Goal: Task Accomplishment & Management: Manage account settings

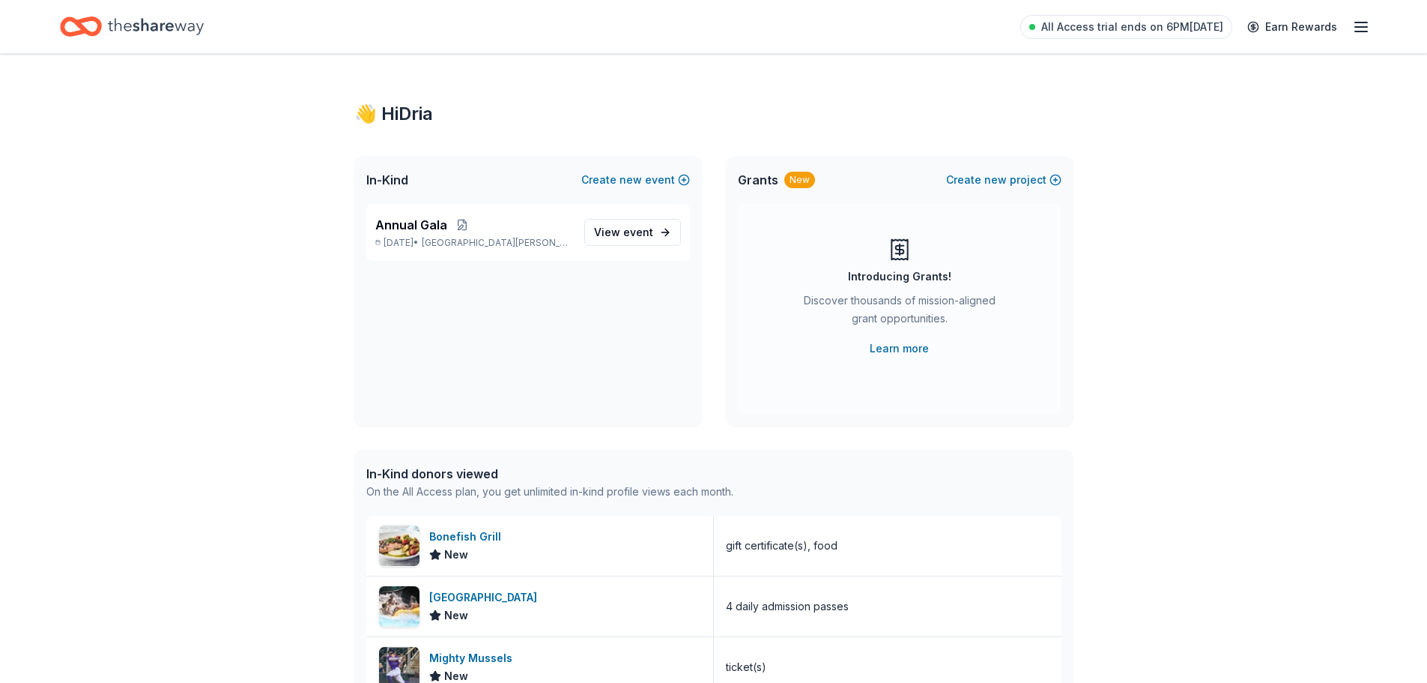
scroll to position [22, 0]
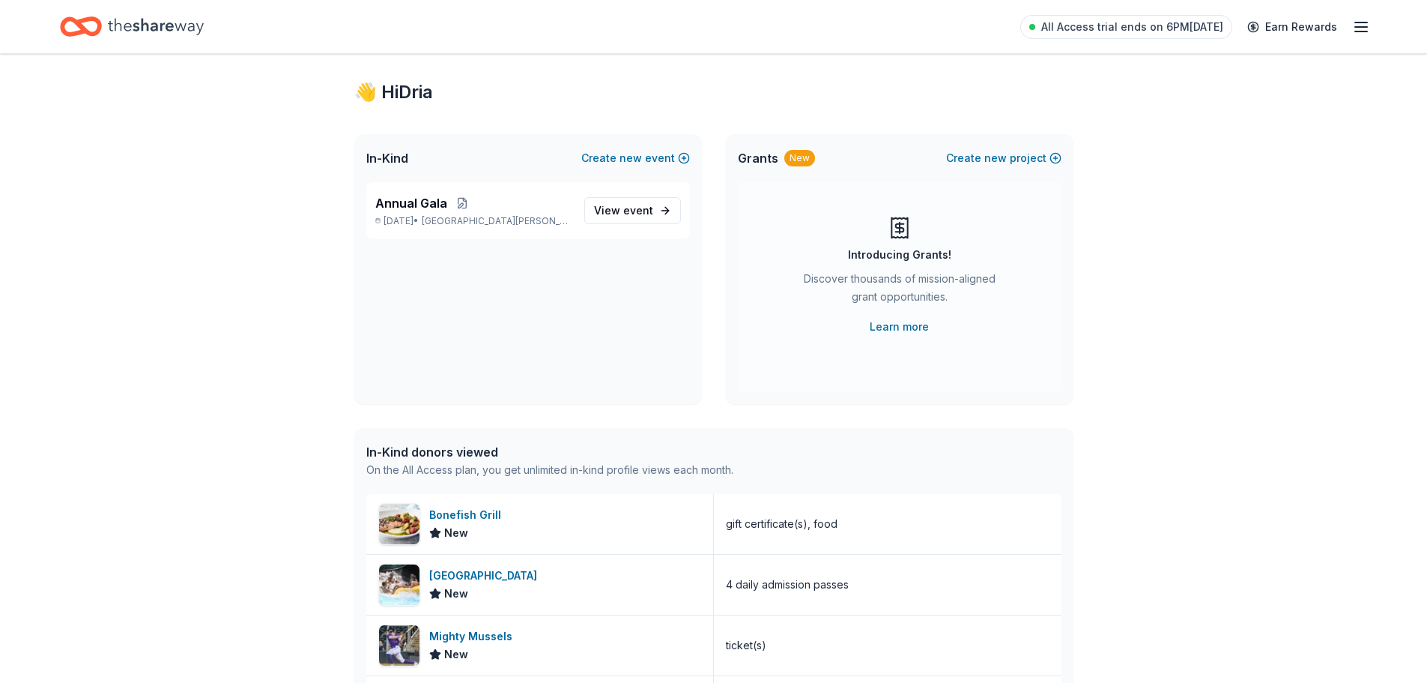
click at [1364, 34] on icon "button" at bounding box center [1361, 27] width 18 height 18
click at [1197, 114] on link "Account" at bounding box center [1181, 116] width 47 height 15
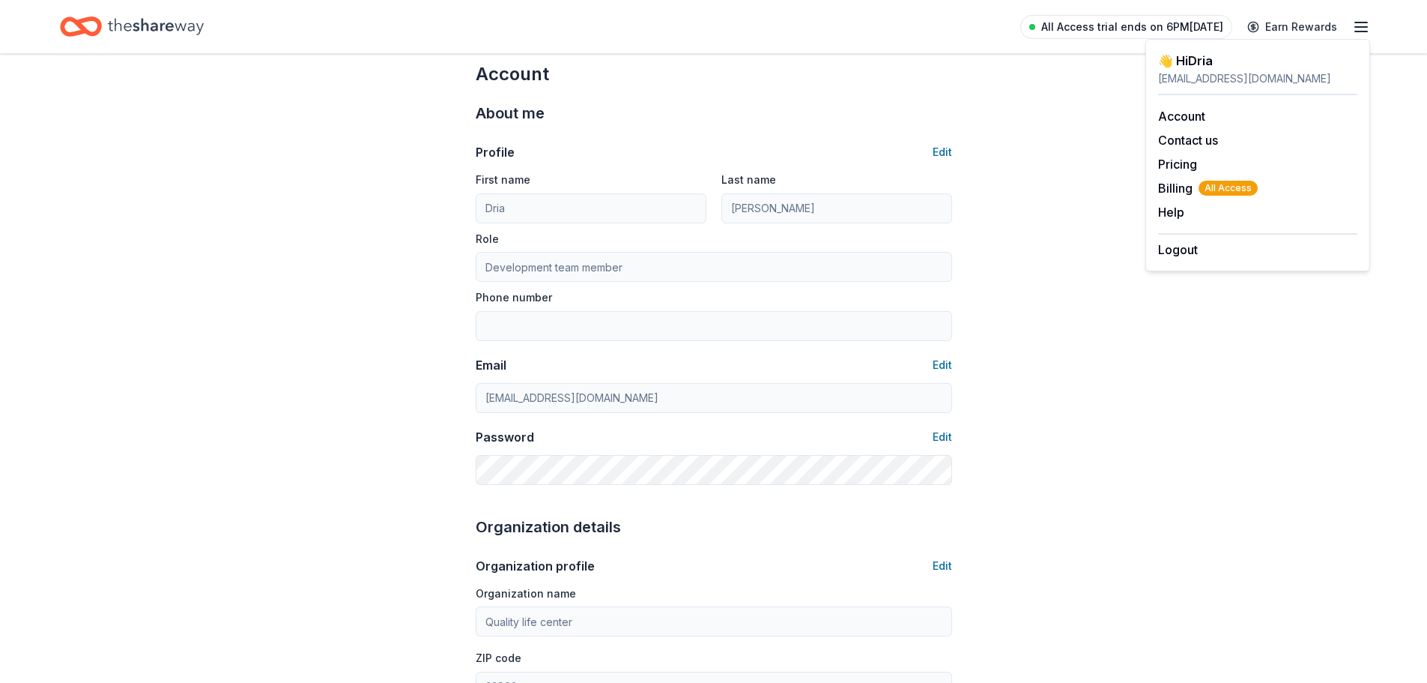
click at [1108, 26] on span "All Access trial ends on 6PM[DATE]" at bounding box center [1132, 27] width 182 height 18
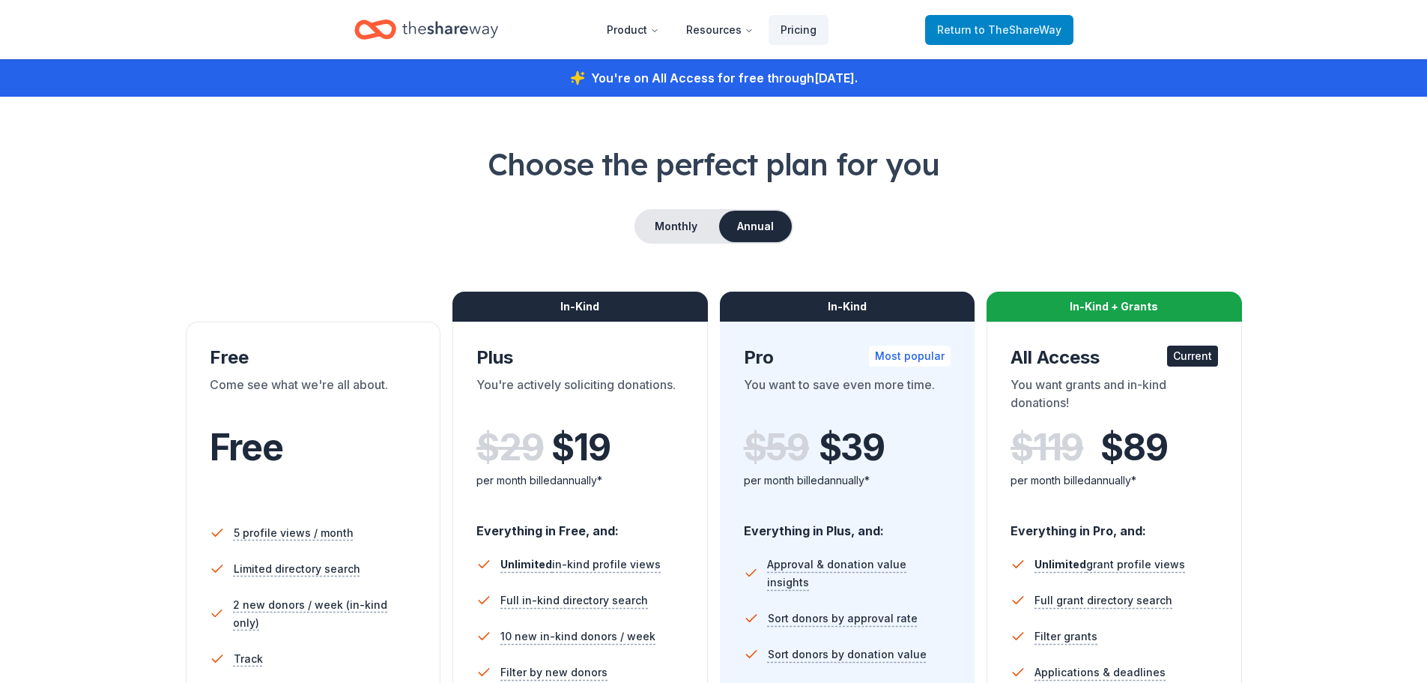
click at [1017, 31] on span "to TheShareWay" at bounding box center [1018, 29] width 87 height 13
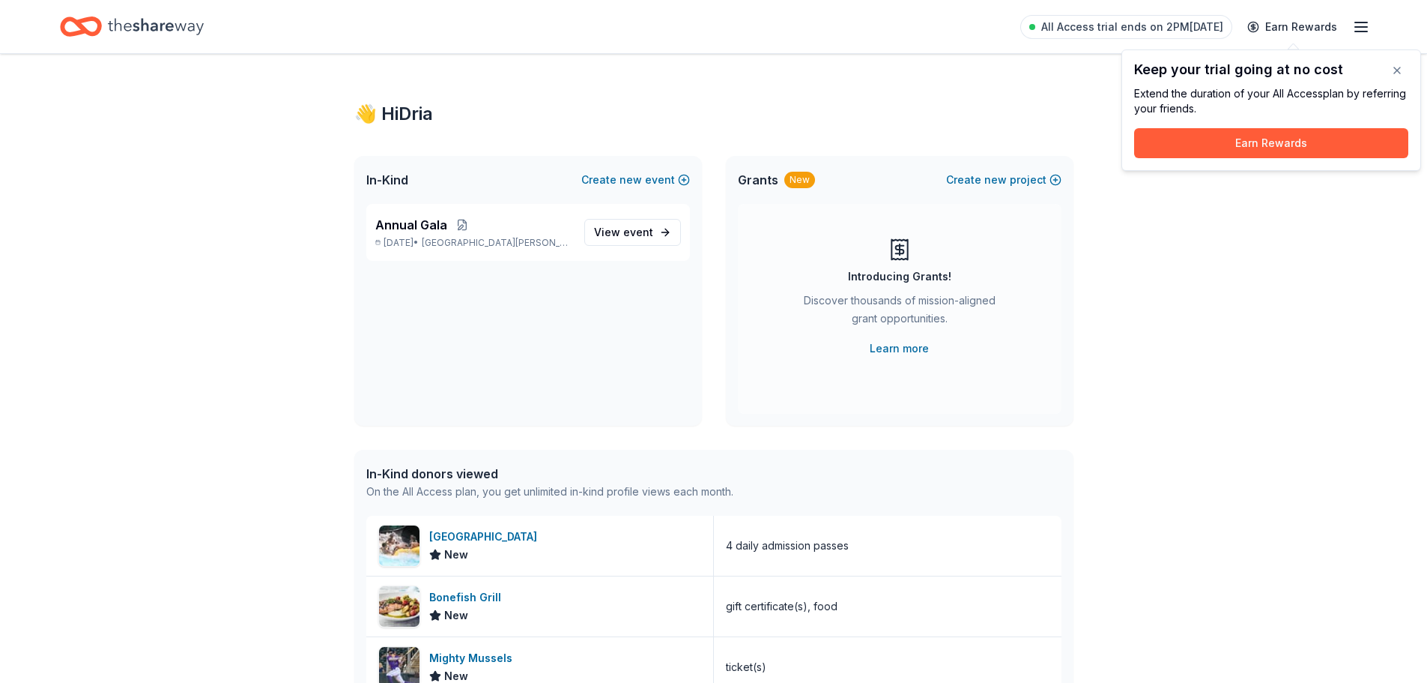
click at [1360, 28] on icon "button" at bounding box center [1361, 27] width 18 height 18
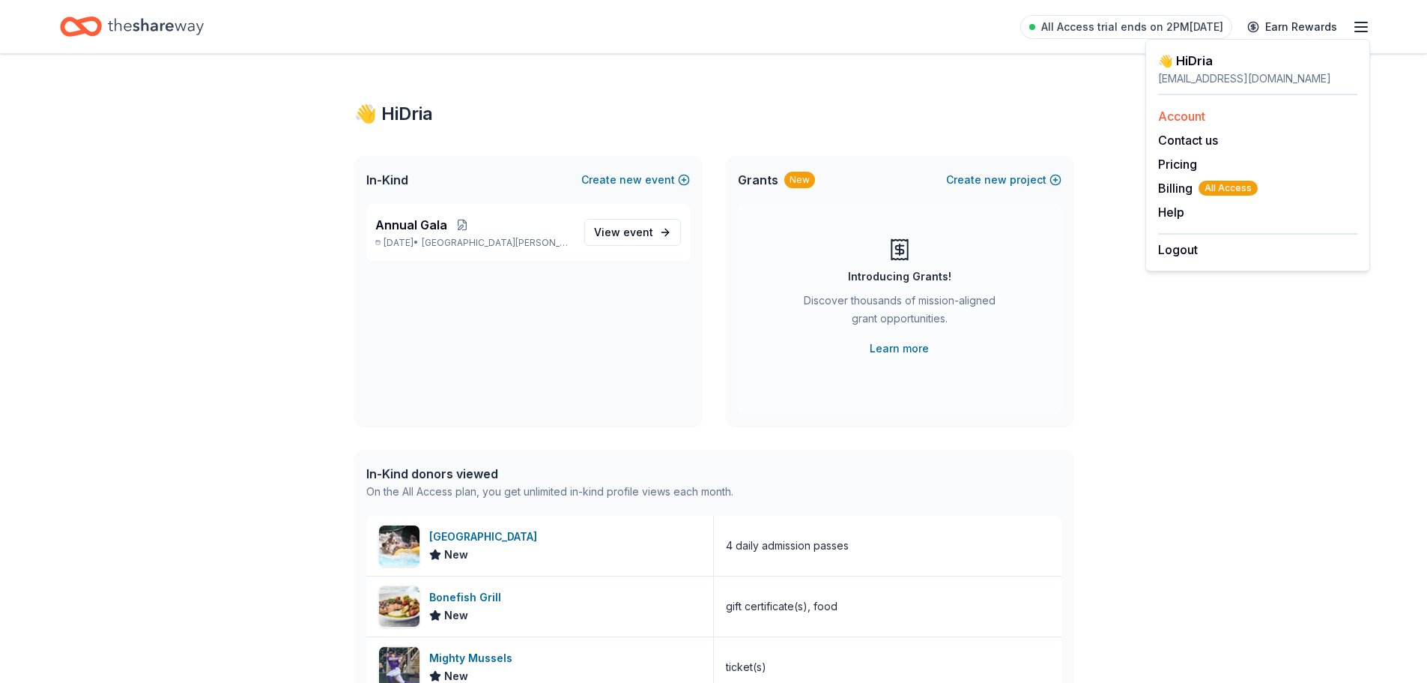
click at [1184, 118] on link "Account" at bounding box center [1181, 116] width 47 height 15
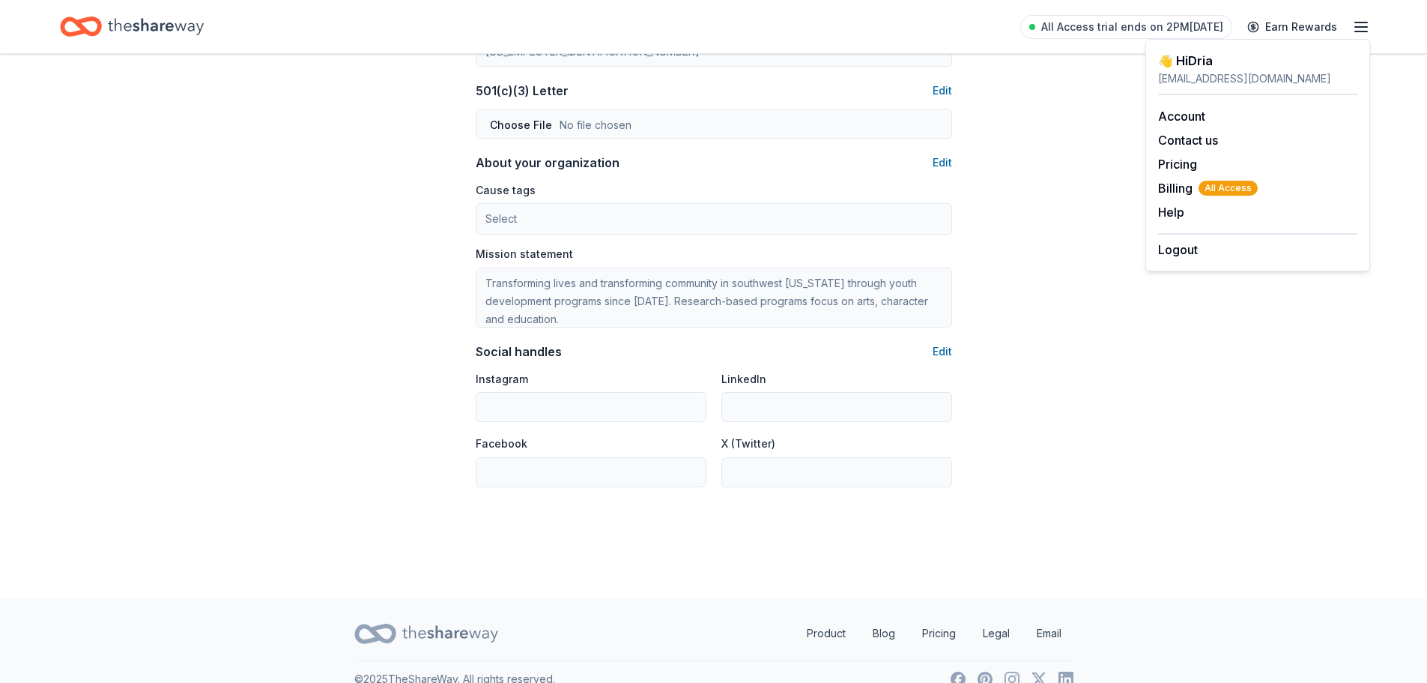
scroll to position [817, 0]
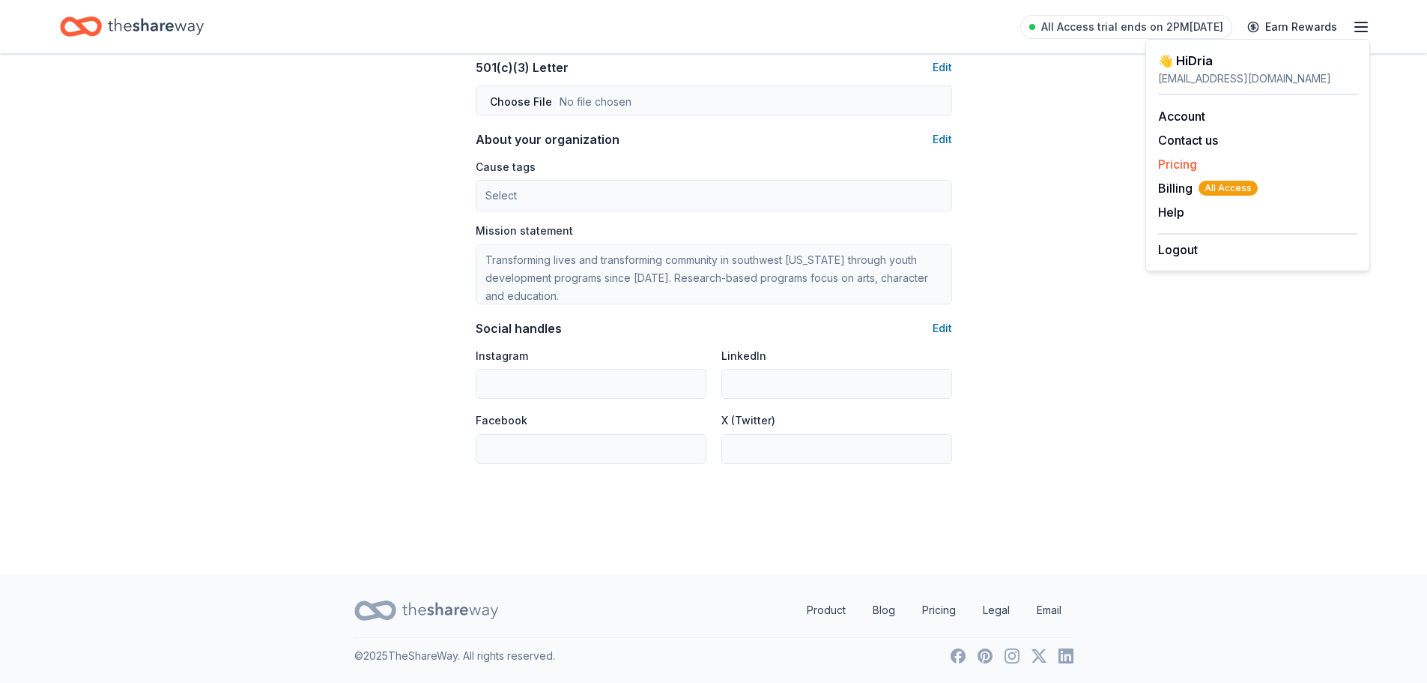
click at [1186, 163] on link "Pricing" at bounding box center [1177, 164] width 39 height 15
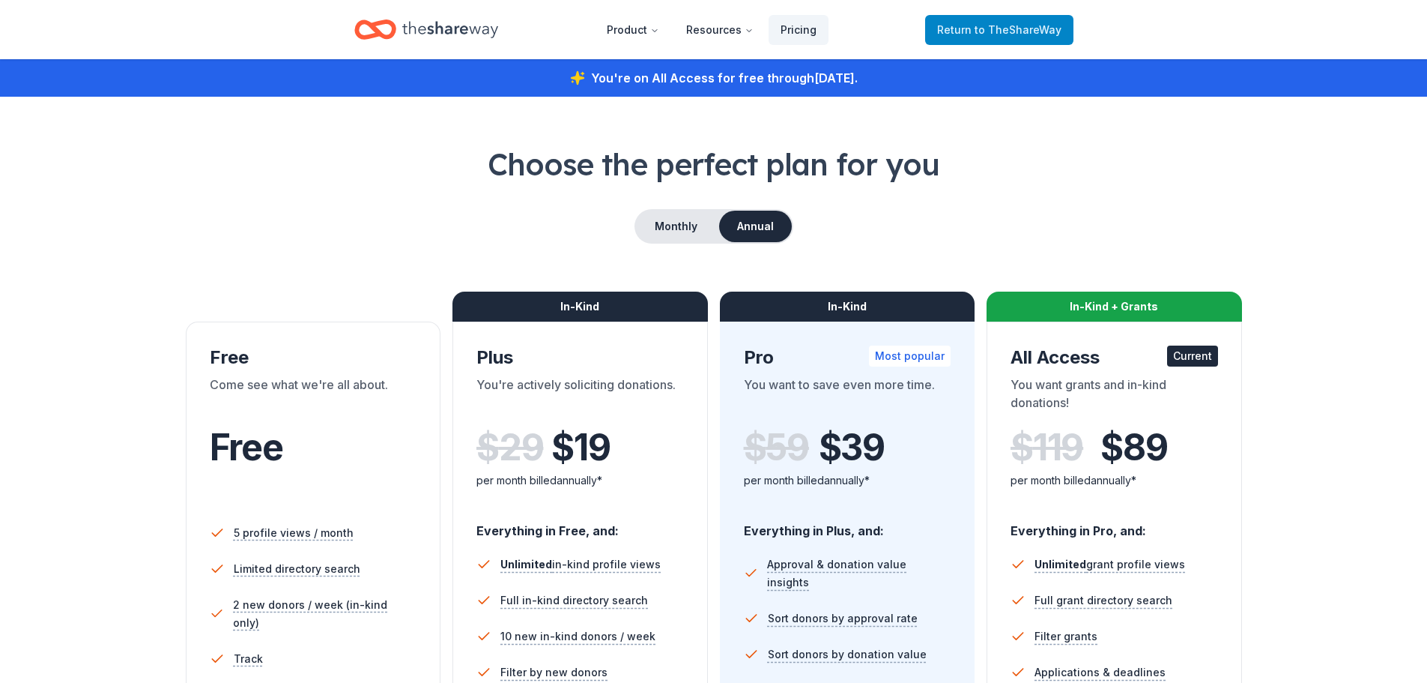
click at [1011, 29] on span "to TheShareWay" at bounding box center [1018, 29] width 87 height 13
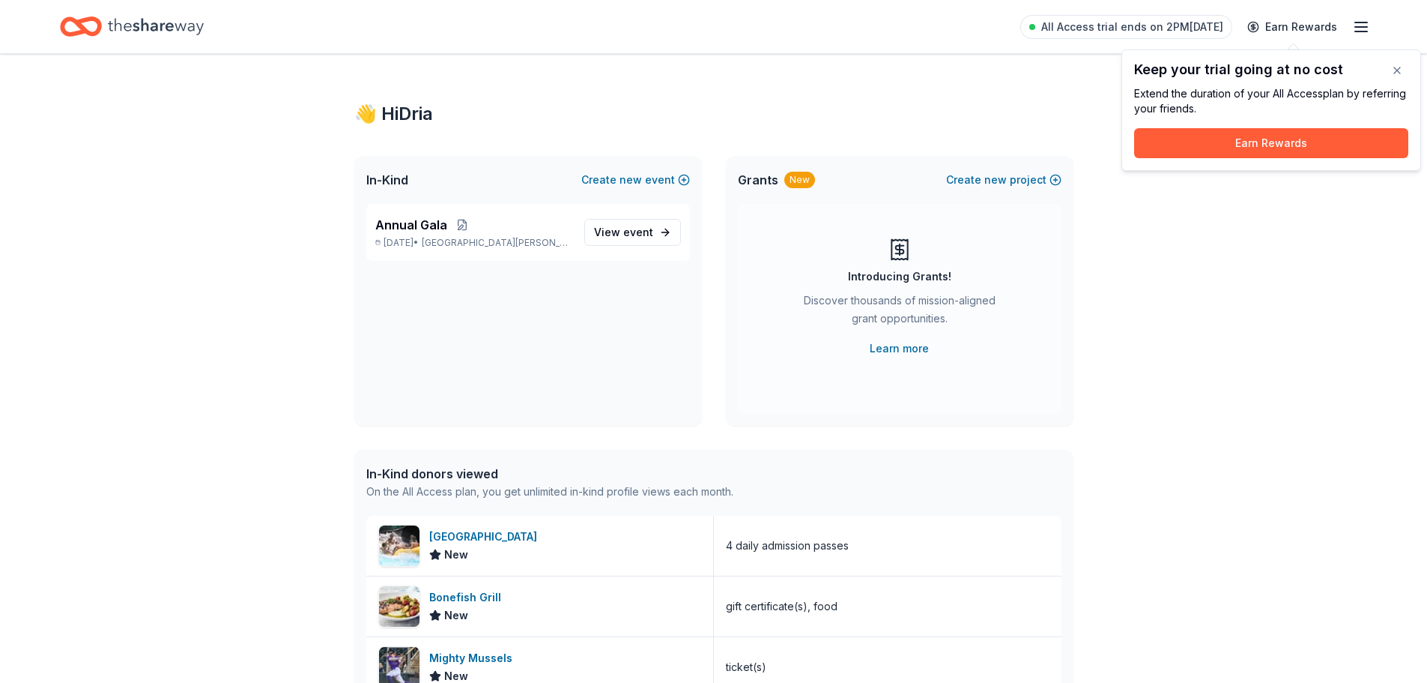
click at [1369, 29] on icon "button" at bounding box center [1361, 27] width 18 height 18
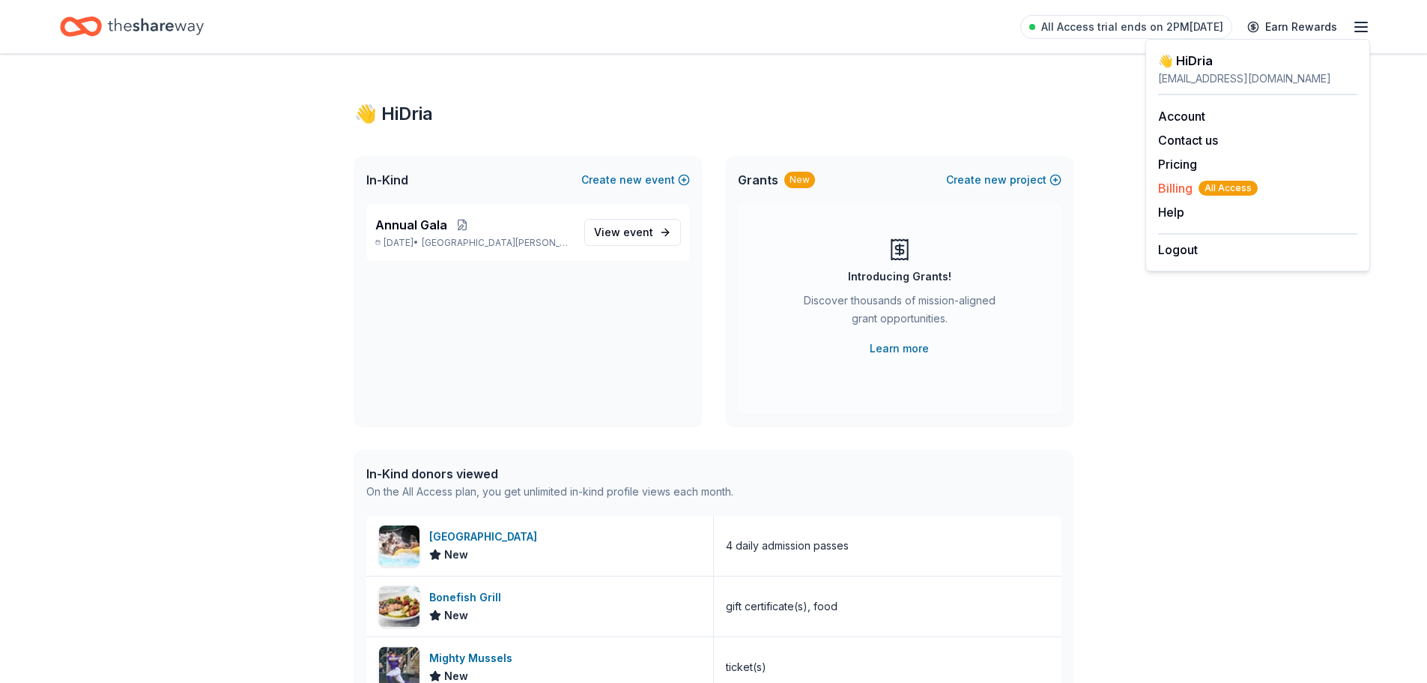
click at [1175, 193] on span "Billing All Access" at bounding box center [1208, 188] width 100 height 18
